Goal: Information Seeking & Learning: Learn about a topic

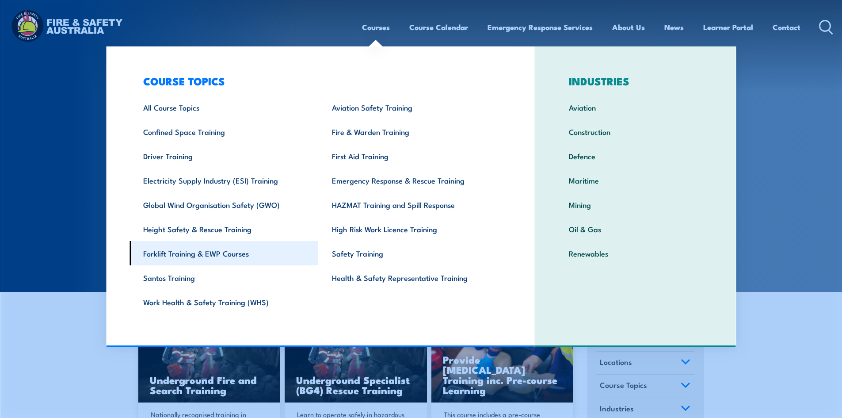
click at [224, 255] on link "Forklift Training & EWP Courses" at bounding box center [223, 253] width 189 height 24
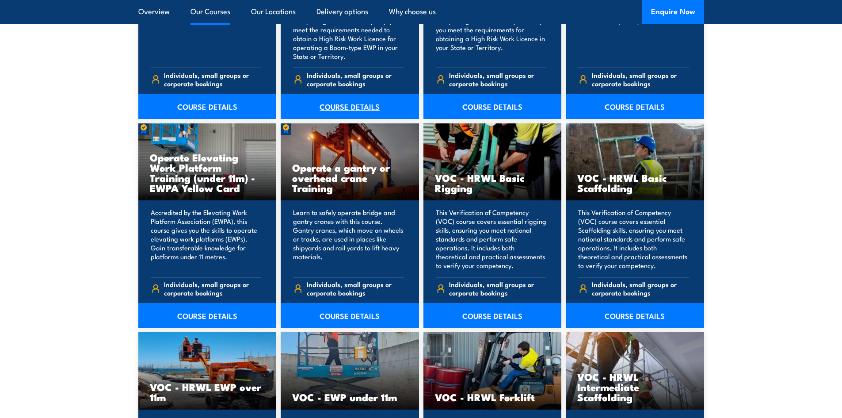
scroll to position [663, 0]
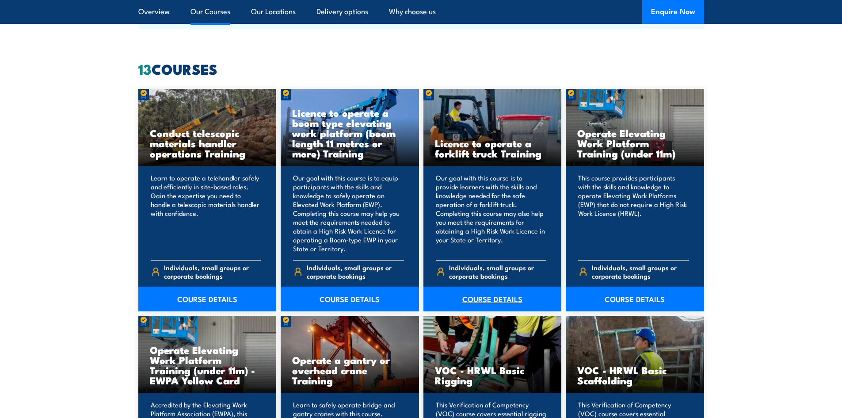
click at [506, 300] on link "COURSE DETAILS" at bounding box center [492, 298] width 138 height 25
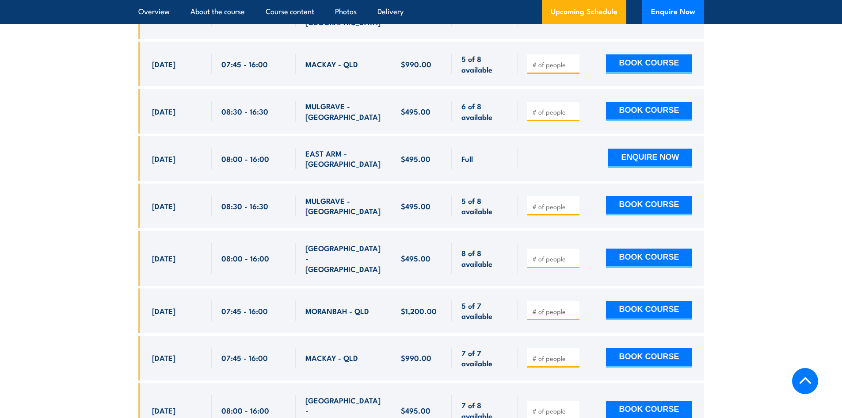
scroll to position [1856, 0]
